Goal: Task Accomplishment & Management: Use online tool/utility

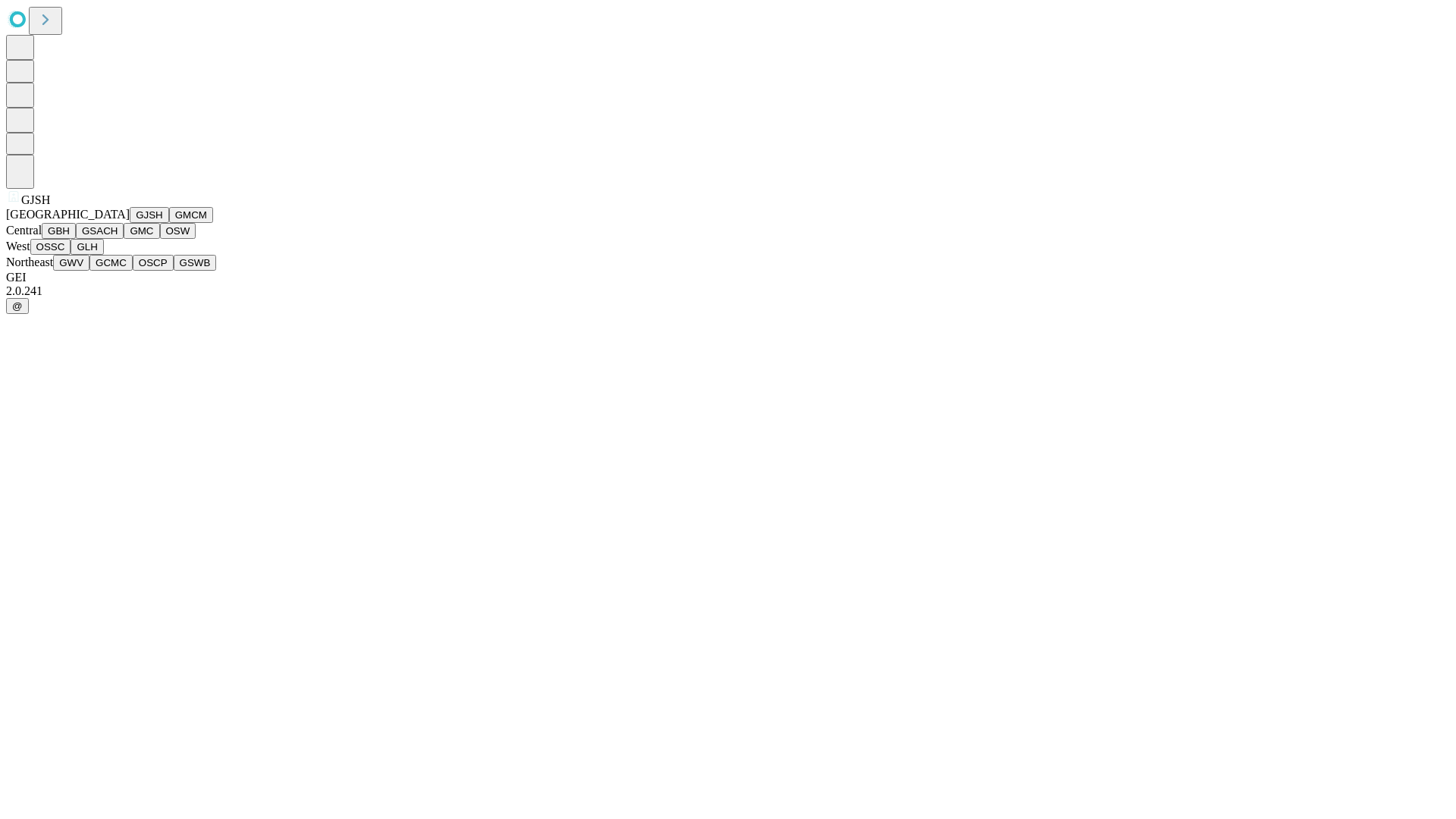
click at [130, 223] on button "GJSH" at bounding box center [149, 215] width 39 height 16
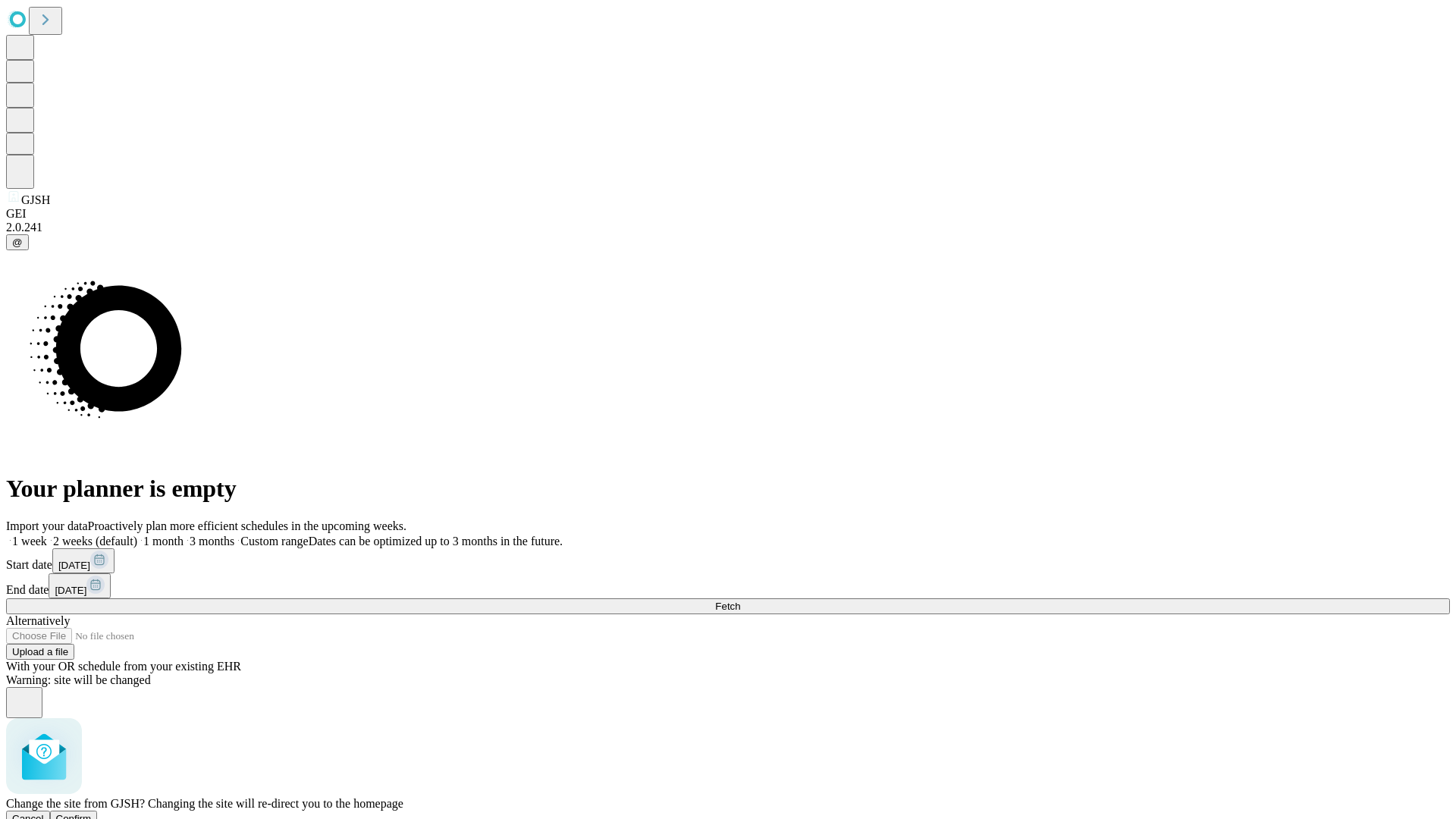
click at [91, 813] on span "Confirm" at bounding box center [74, 818] width 36 height 12
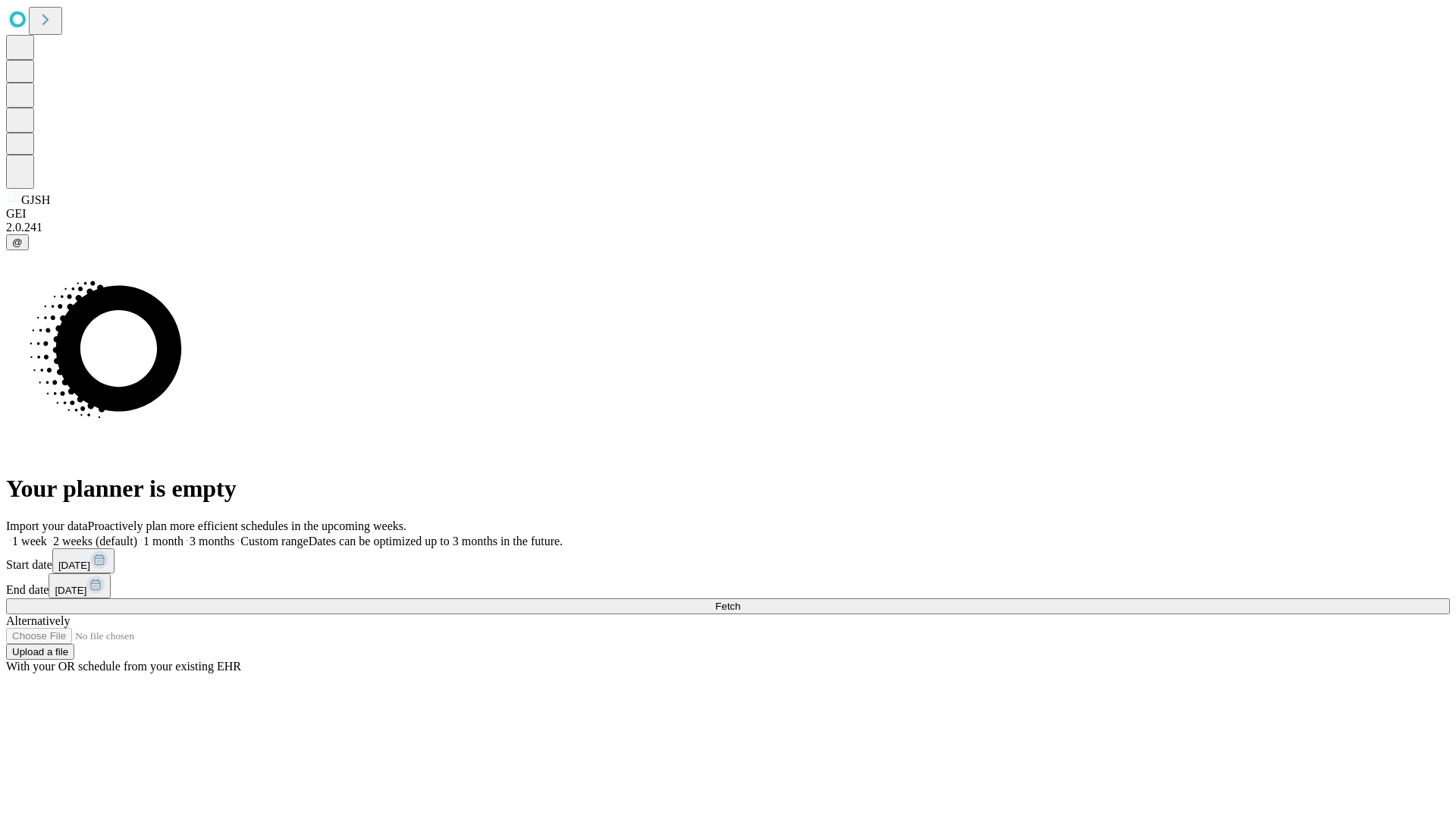
click at [47, 535] on label "1 week" at bounding box center [27, 541] width 41 height 13
click at [740, 600] on span "Fetch" at bounding box center [728, 606] width 25 height 12
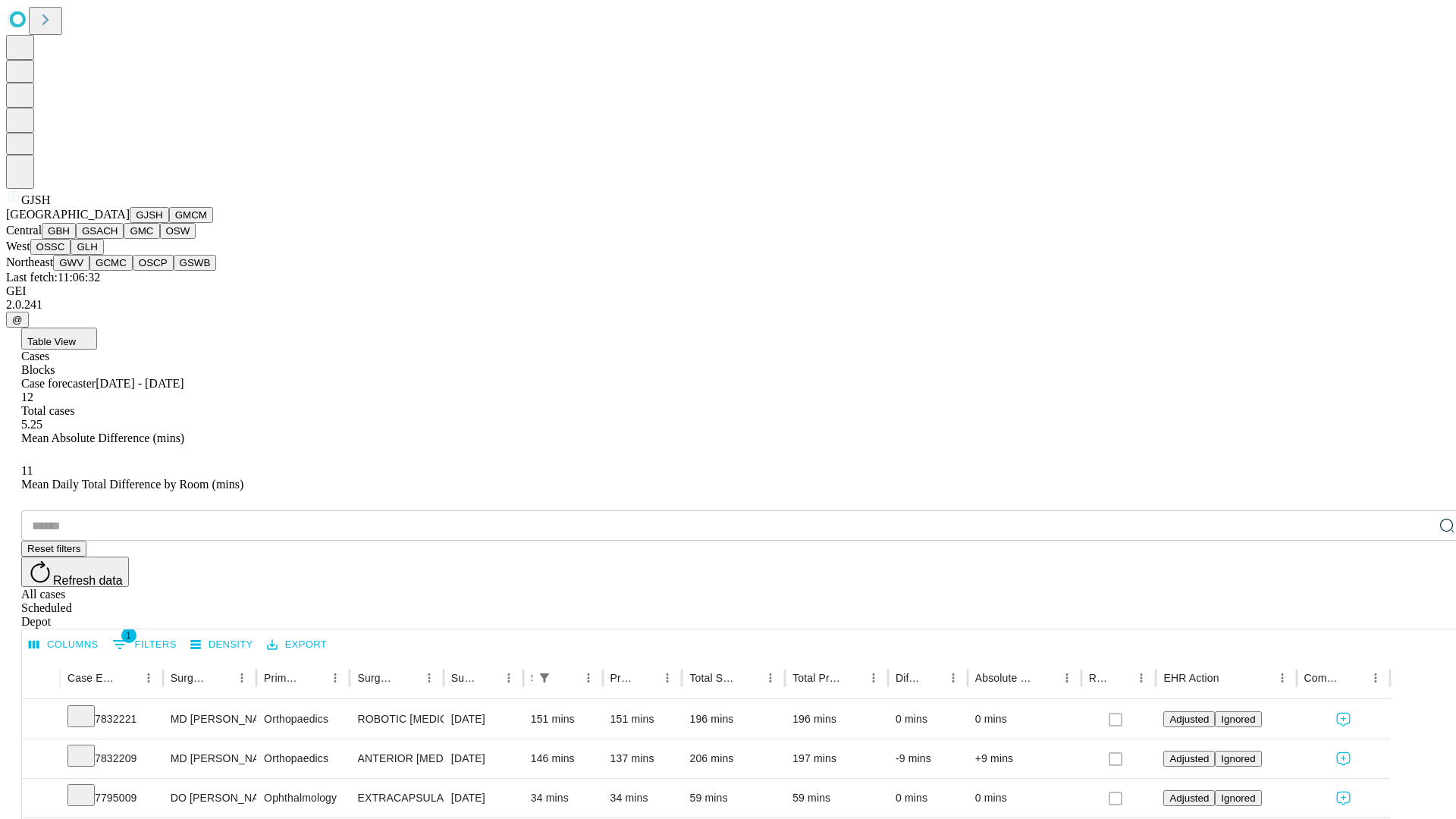
click at [169, 223] on button "GMCM" at bounding box center [191, 215] width 44 height 16
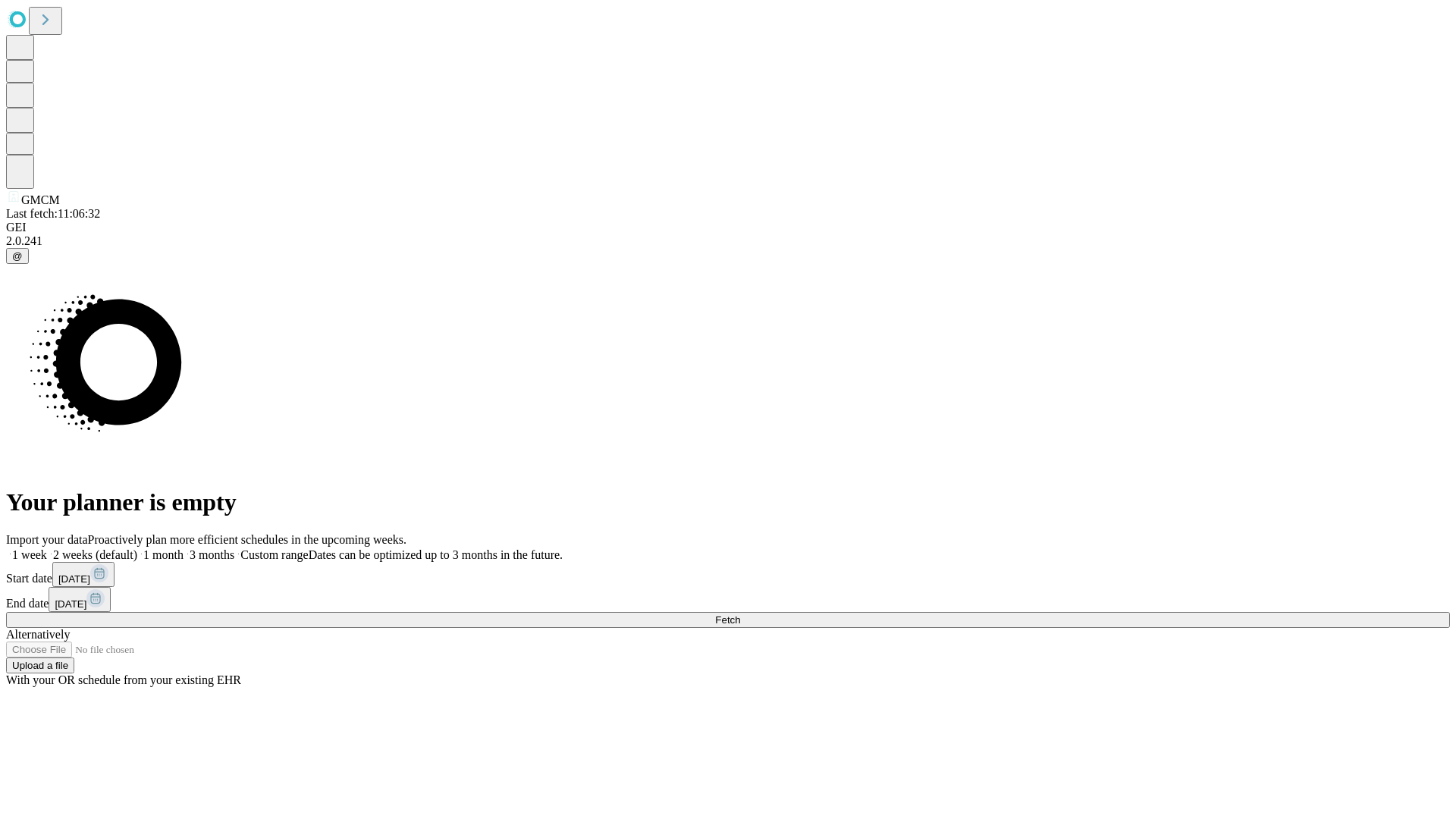
click at [47, 548] on label "1 week" at bounding box center [27, 554] width 41 height 13
click at [740, 614] on span "Fetch" at bounding box center [728, 619] width 25 height 12
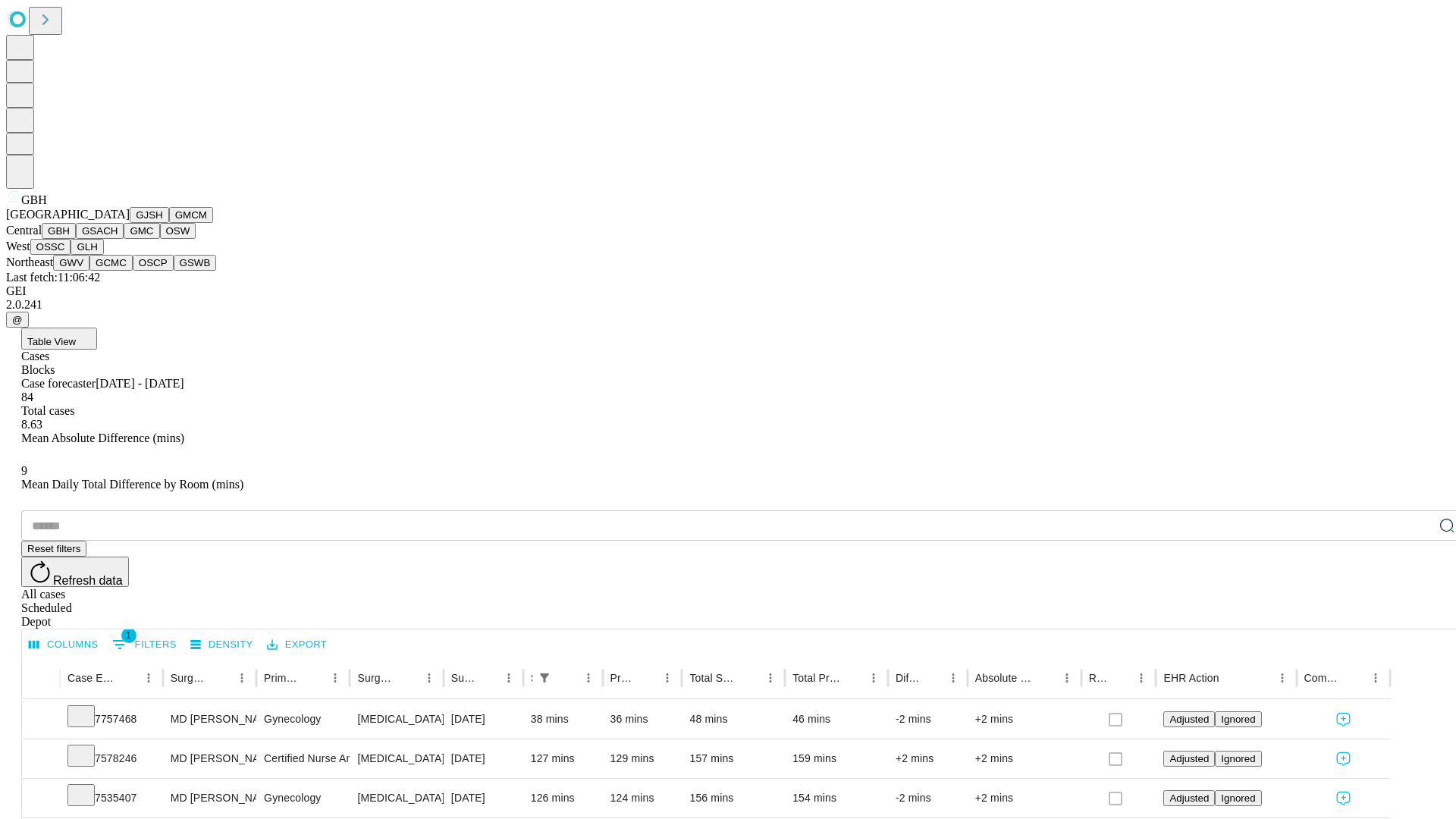
click at [117, 239] on button "GSACH" at bounding box center [99, 231] width 48 height 16
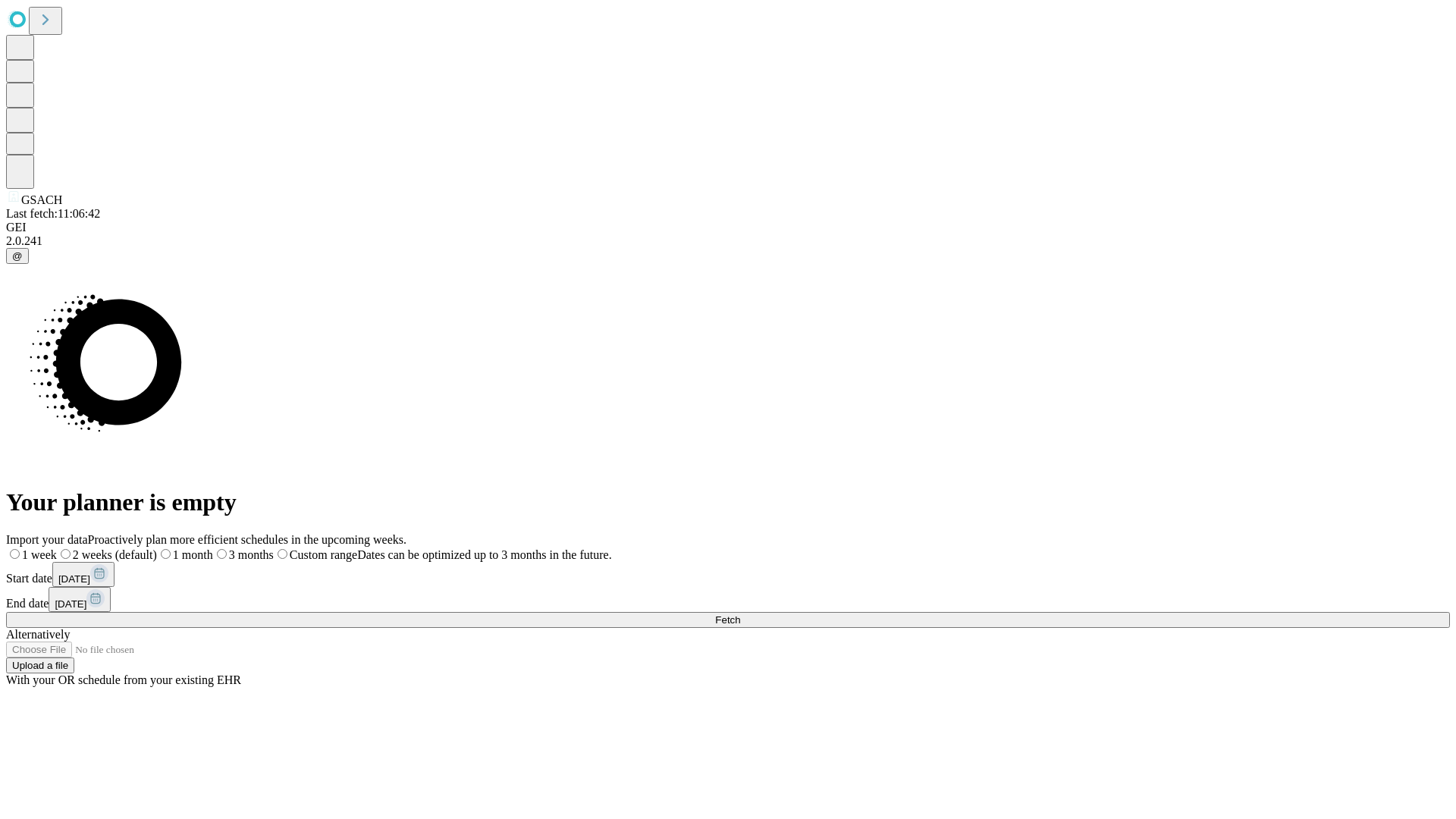
click at [57, 548] on label "1 week" at bounding box center [31, 554] width 51 height 13
click at [740, 614] on span "Fetch" at bounding box center [728, 619] width 25 height 12
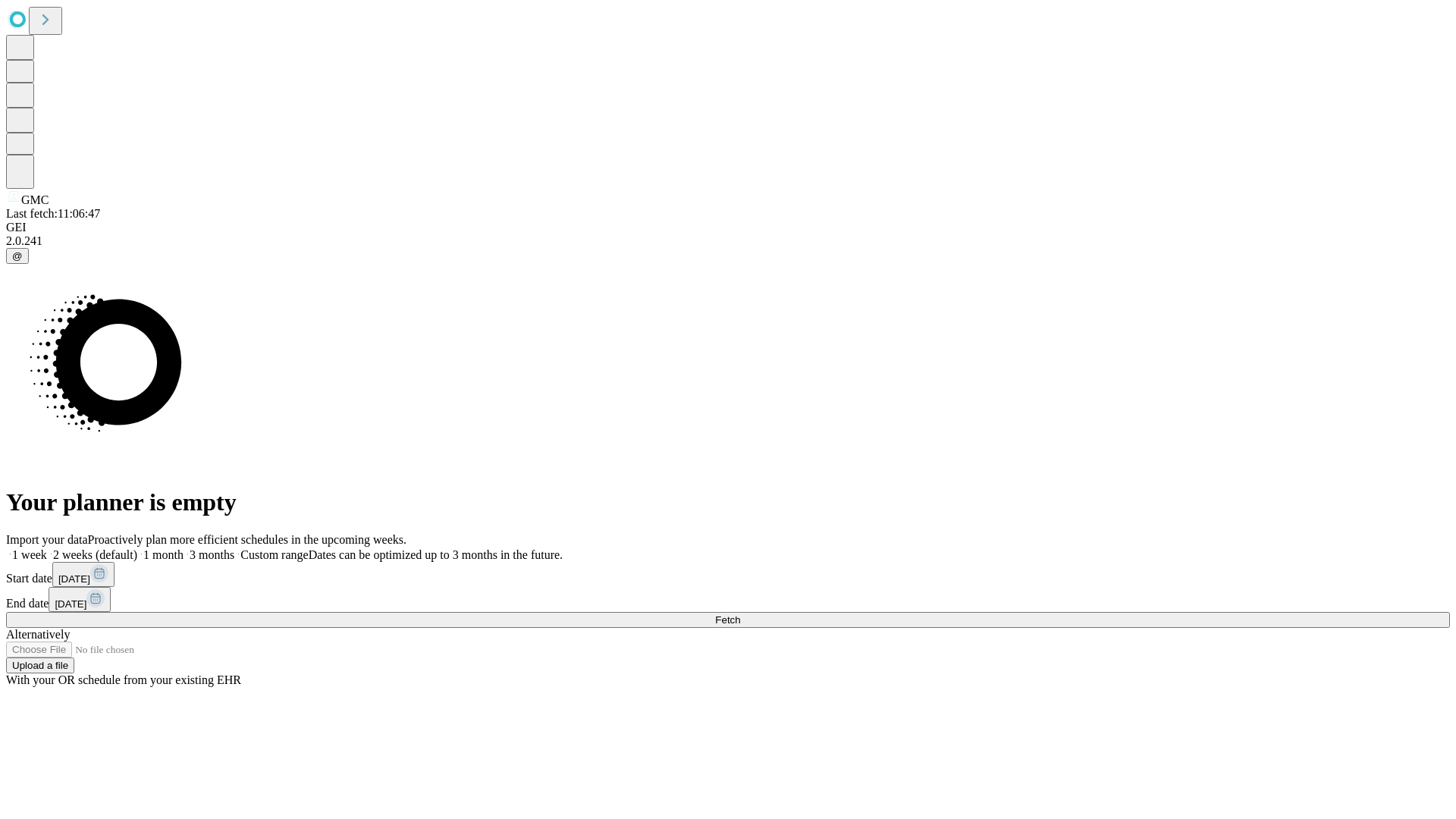
click at [47, 548] on label "1 week" at bounding box center [27, 554] width 41 height 13
click at [740, 614] on span "Fetch" at bounding box center [728, 619] width 25 height 12
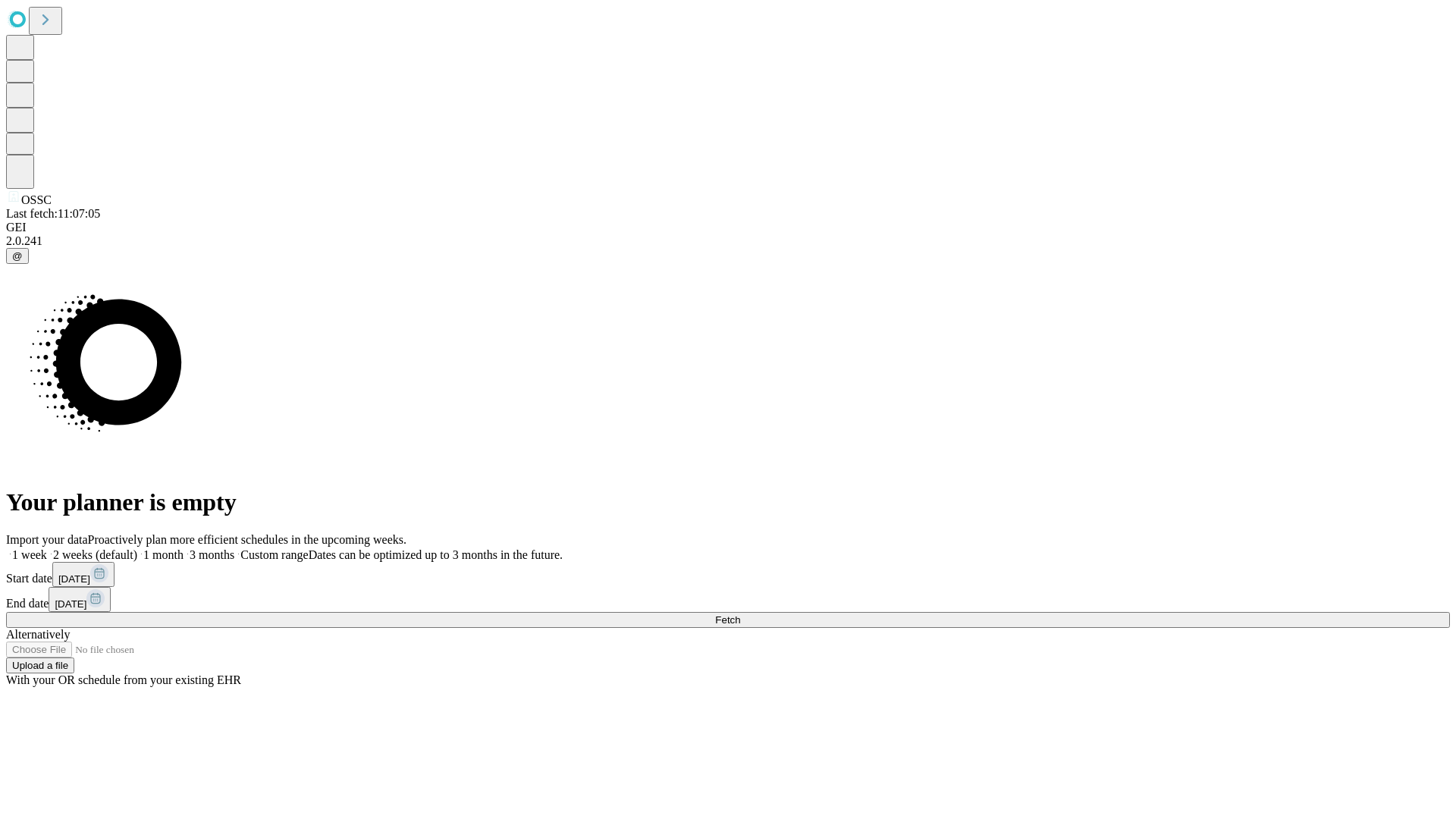
click at [47, 548] on label "1 week" at bounding box center [27, 554] width 41 height 13
click at [740, 614] on span "Fetch" at bounding box center [728, 619] width 25 height 12
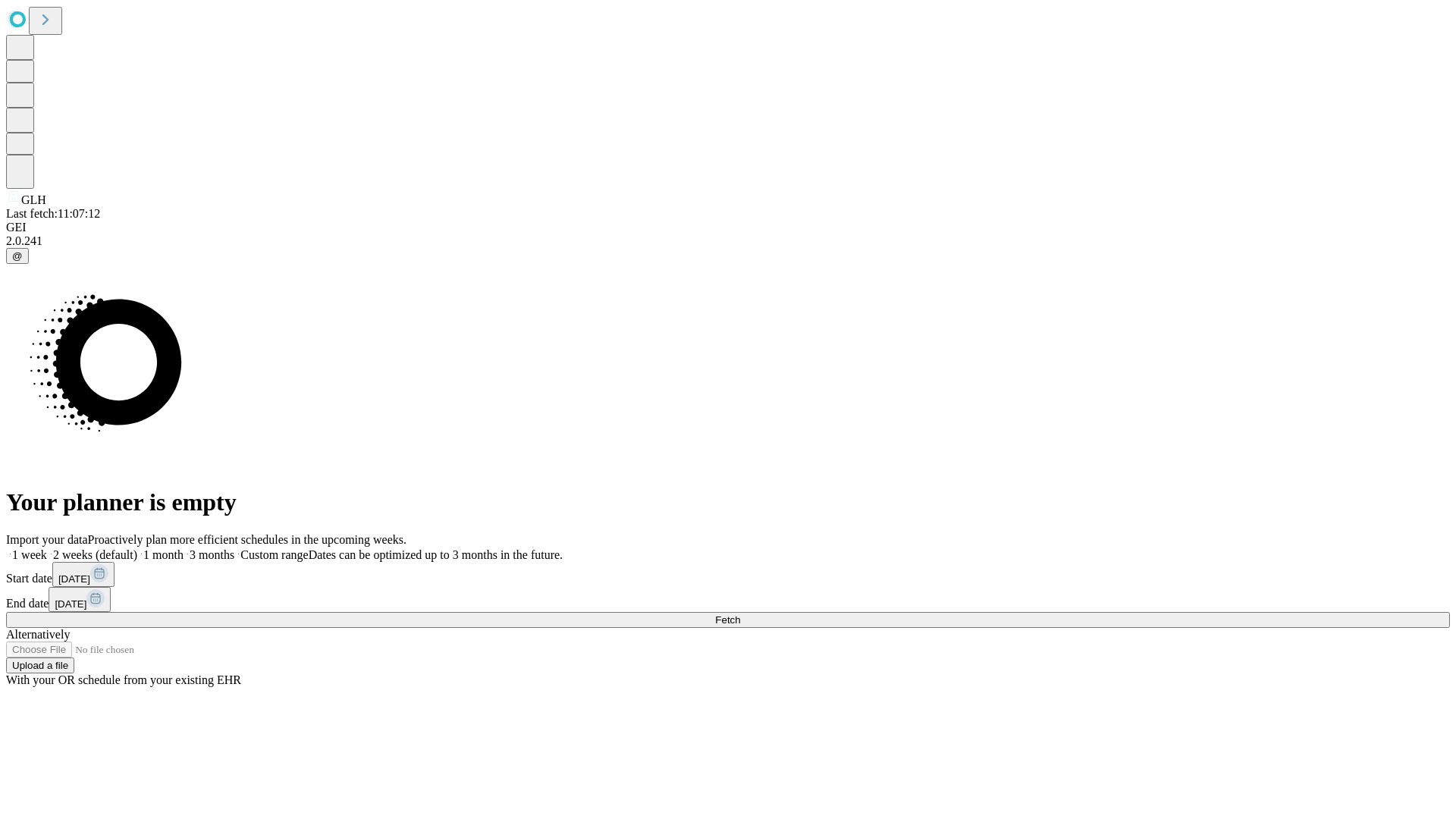
click at [740, 614] on span "Fetch" at bounding box center [728, 619] width 25 height 12
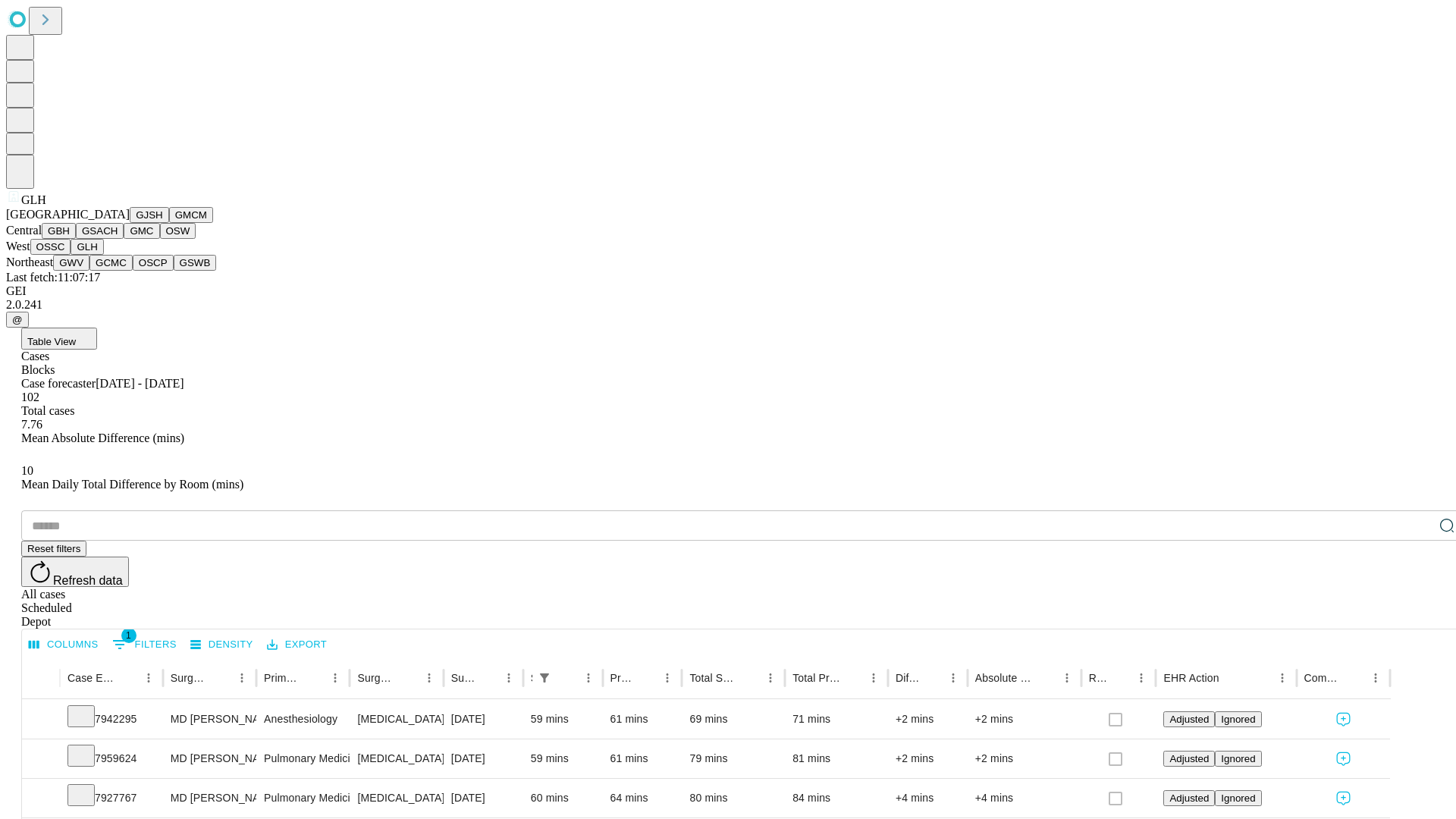
click at [90, 271] on button "GWV" at bounding box center [71, 263] width 36 height 16
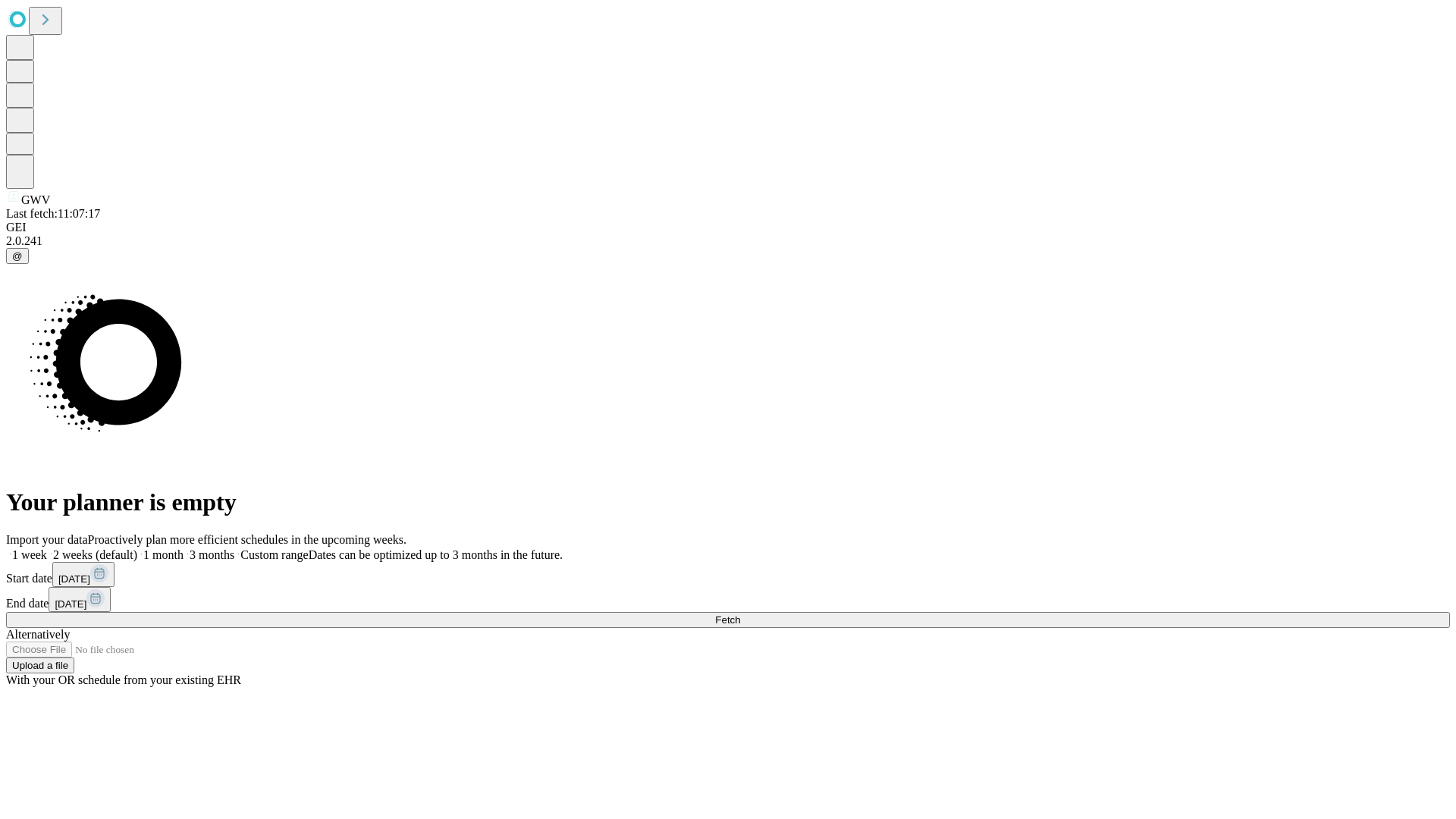
click at [47, 548] on label "1 week" at bounding box center [27, 554] width 41 height 13
click at [740, 614] on span "Fetch" at bounding box center [728, 619] width 25 height 12
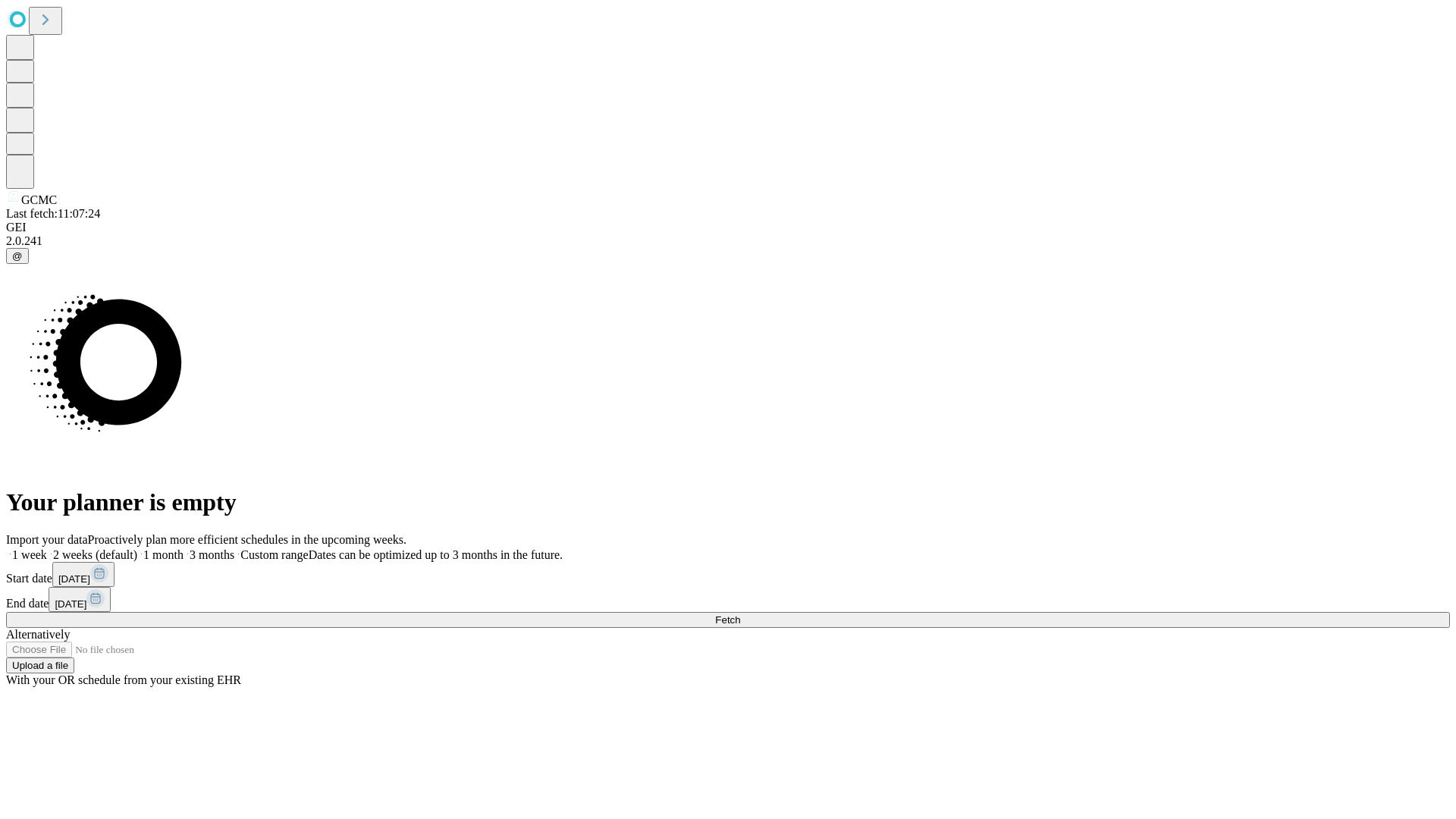
click at [47, 548] on label "1 week" at bounding box center [27, 554] width 41 height 13
click at [740, 614] on span "Fetch" at bounding box center [728, 619] width 25 height 12
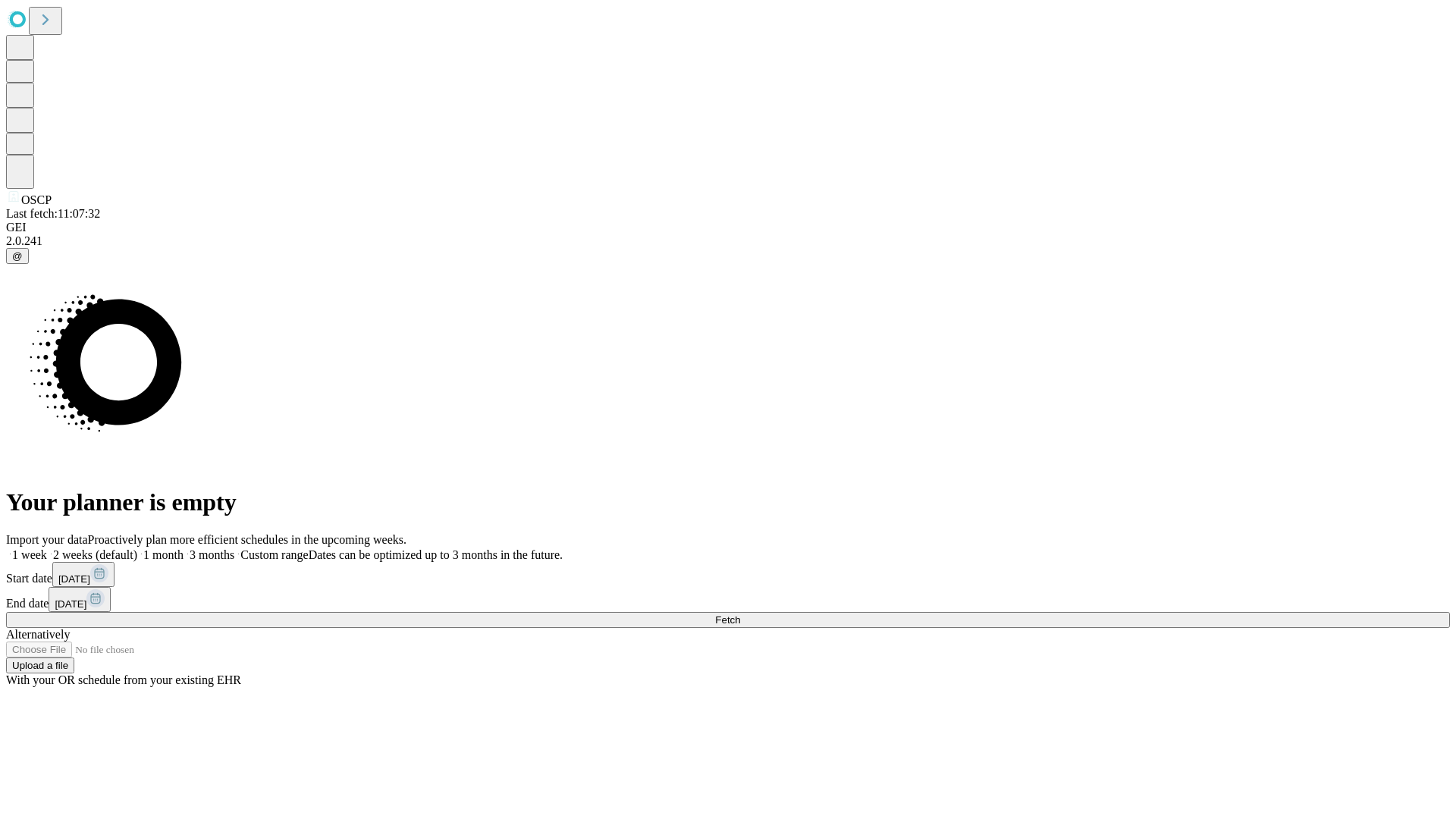
click at [47, 548] on label "1 week" at bounding box center [27, 554] width 41 height 13
click at [740, 614] on span "Fetch" at bounding box center [728, 619] width 25 height 12
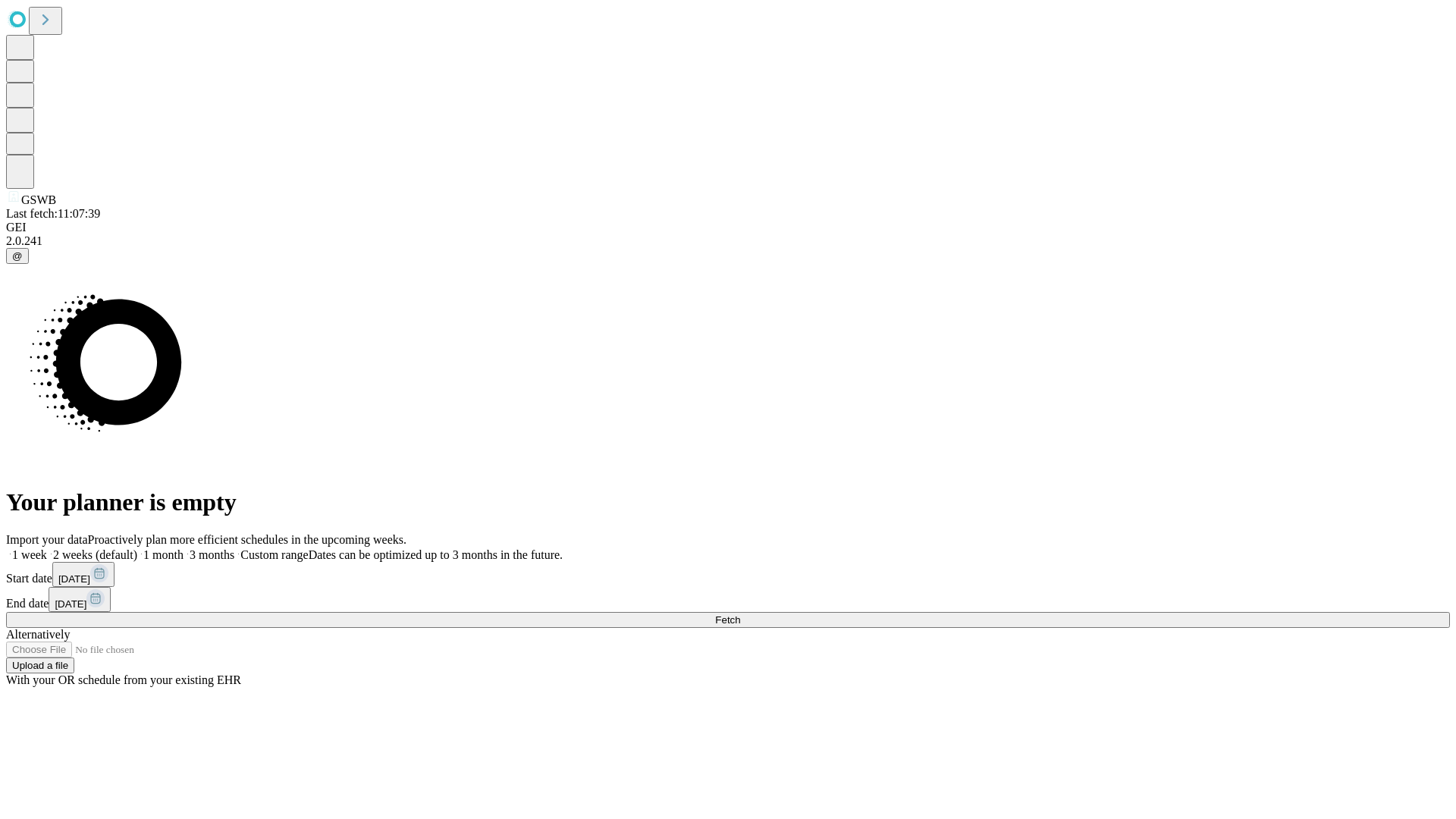
click at [47, 548] on label "1 week" at bounding box center [27, 554] width 41 height 13
click at [740, 614] on span "Fetch" at bounding box center [728, 619] width 25 height 12
